Goal: Find specific page/section: Find specific page/section

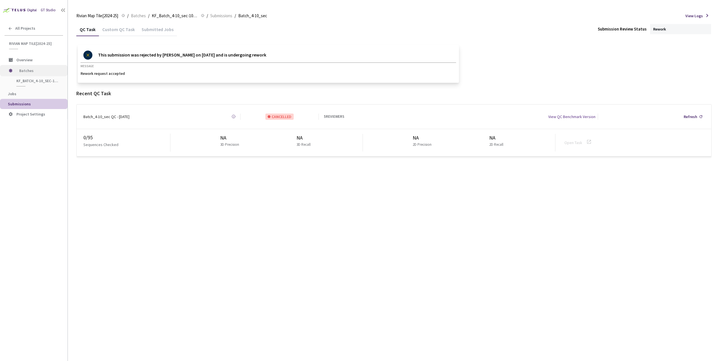
click at [26, 71] on span "Batches" at bounding box center [38, 70] width 39 height 11
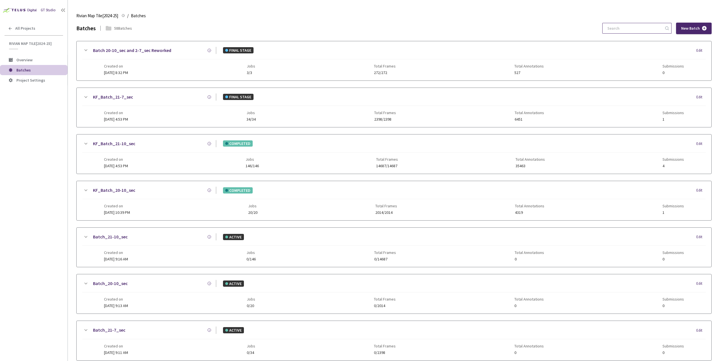
click at [628, 29] on input at bounding box center [634, 28] width 60 height 10
paste input "12d43e56-cbba-4fd9-9c40-da3ca8431070"
type input "12d43e56-cbba-4fd9-9c40-da3ca8431070"
click at [620, 29] on input at bounding box center [634, 28] width 60 height 10
type input "e"
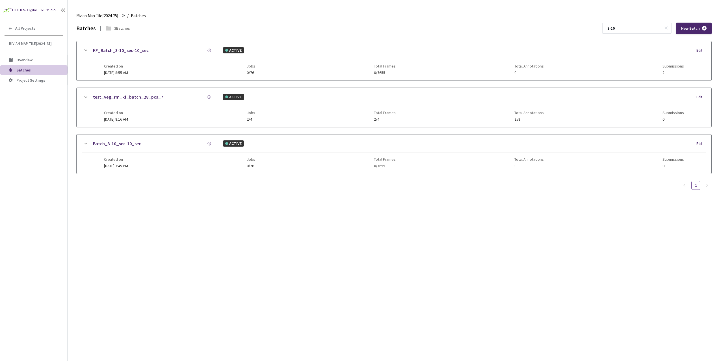
type input "3-10"
click at [136, 52] on link "KF_Batch_3-10_sec-10_sec" at bounding box center [121, 50] width 56 height 7
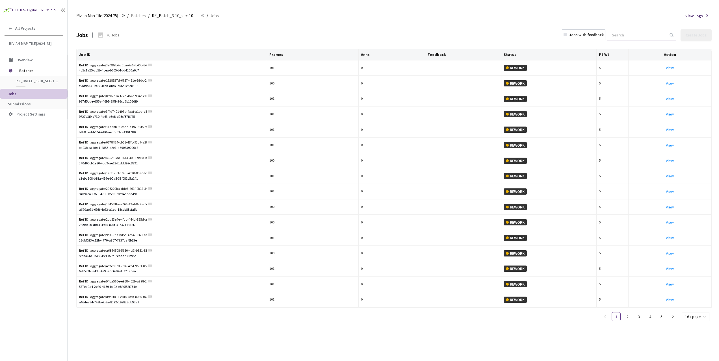
click at [644, 35] on input at bounding box center [639, 35] width 60 height 10
paste input "12d43e56-cbba-4fd9-9c40-da3ca8431070"
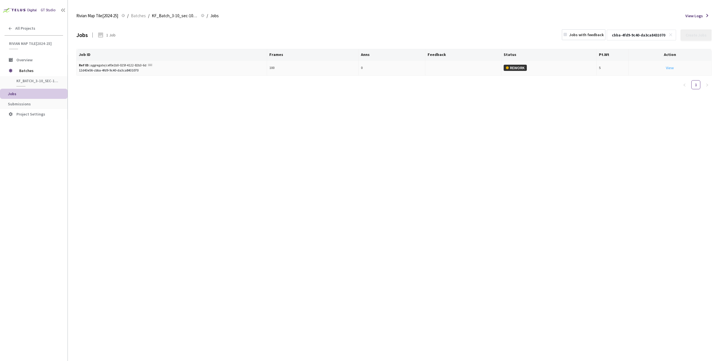
type input "12d43e56-cbba-4fd9-9c40-da3ca8431070"
click at [671, 67] on link "View This will only let you view the job and not perform the labelling task." at bounding box center [670, 67] width 8 height 5
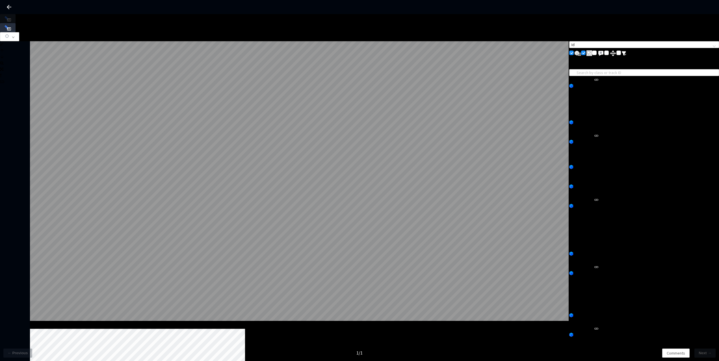
scroll to position [51, 0]
click at [19, 32] on button "button" at bounding box center [9, 36] width 19 height 9
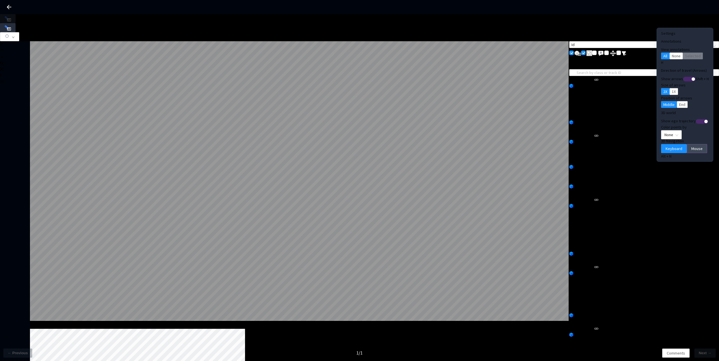
click at [691, 146] on span "Mouse" at bounding box center [696, 149] width 11 height 6
click at [665, 131] on span "None" at bounding box center [672, 135] width 14 height 8
click at [660, 146] on div "Point Intensity" at bounding box center [662, 143] width 19 height 6
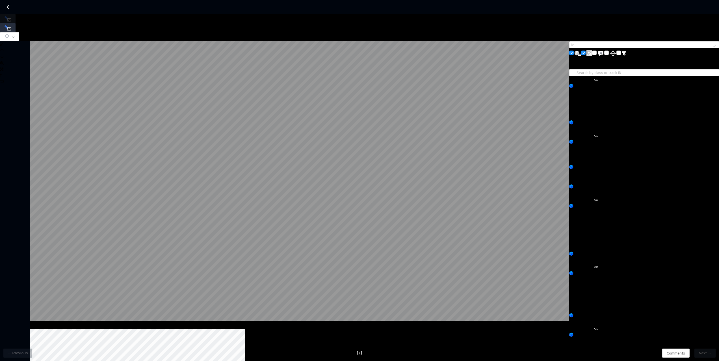
drag, startPoint x: 249, startPoint y: 319, endPoint x: 258, endPoint y: 319, distance: 9.0
